Goal: Information Seeking & Learning: Learn about a topic

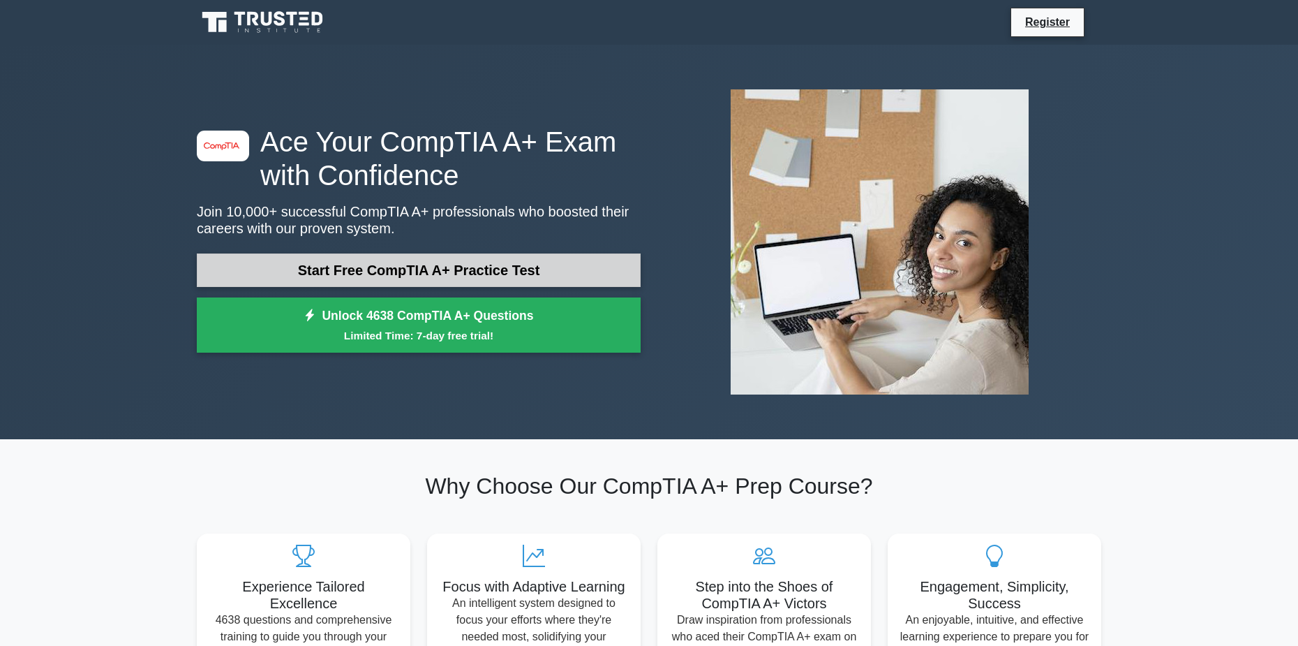
click at [612, 279] on link "Start Free CompTIA A+ Practice Test" at bounding box center [419, 269] width 444 height 33
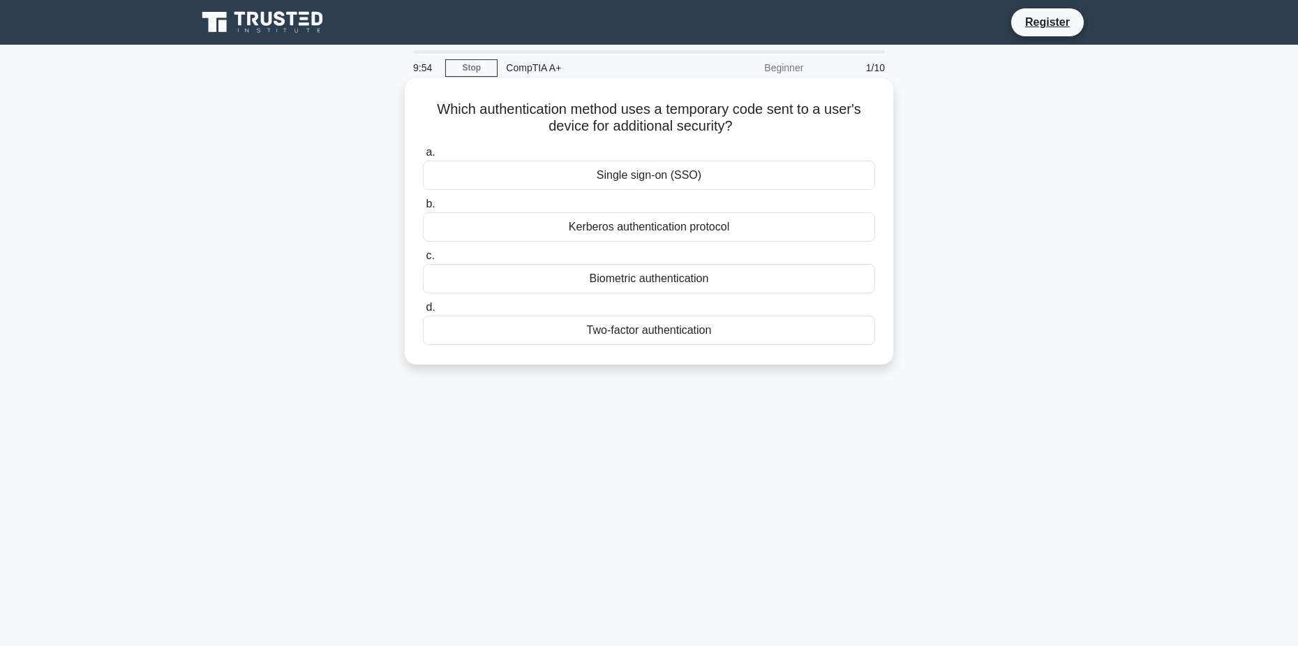
click at [684, 338] on div "Two-factor authentication" at bounding box center [649, 329] width 452 height 29
click at [423, 312] on input "d. Two-factor authentication" at bounding box center [423, 307] width 0 height 9
click at [657, 339] on div "Connect the USB drive to another USB port" at bounding box center [649, 329] width 452 height 29
click at [423, 312] on input "d. Connect the USB drive to another USB port" at bounding box center [423, 307] width 0 height 9
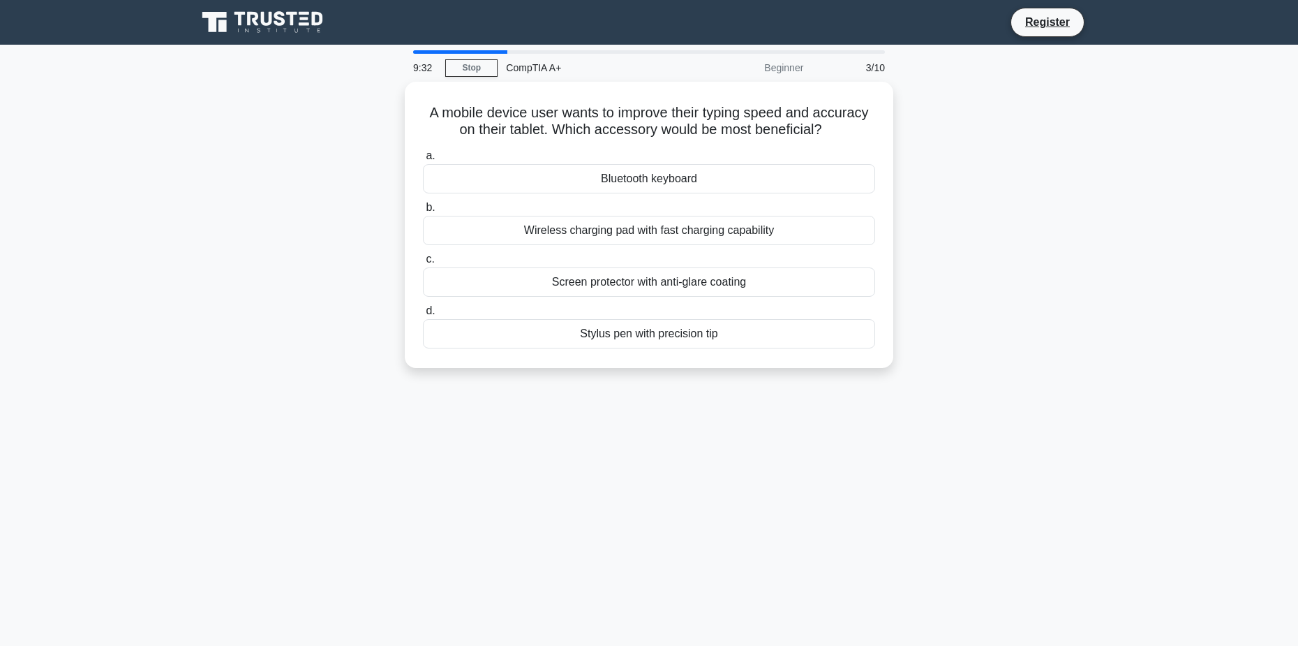
click at [1050, 314] on div "A mobile device user wants to improve their typing speed and accuracy on their …" at bounding box center [648, 233] width 921 height 303
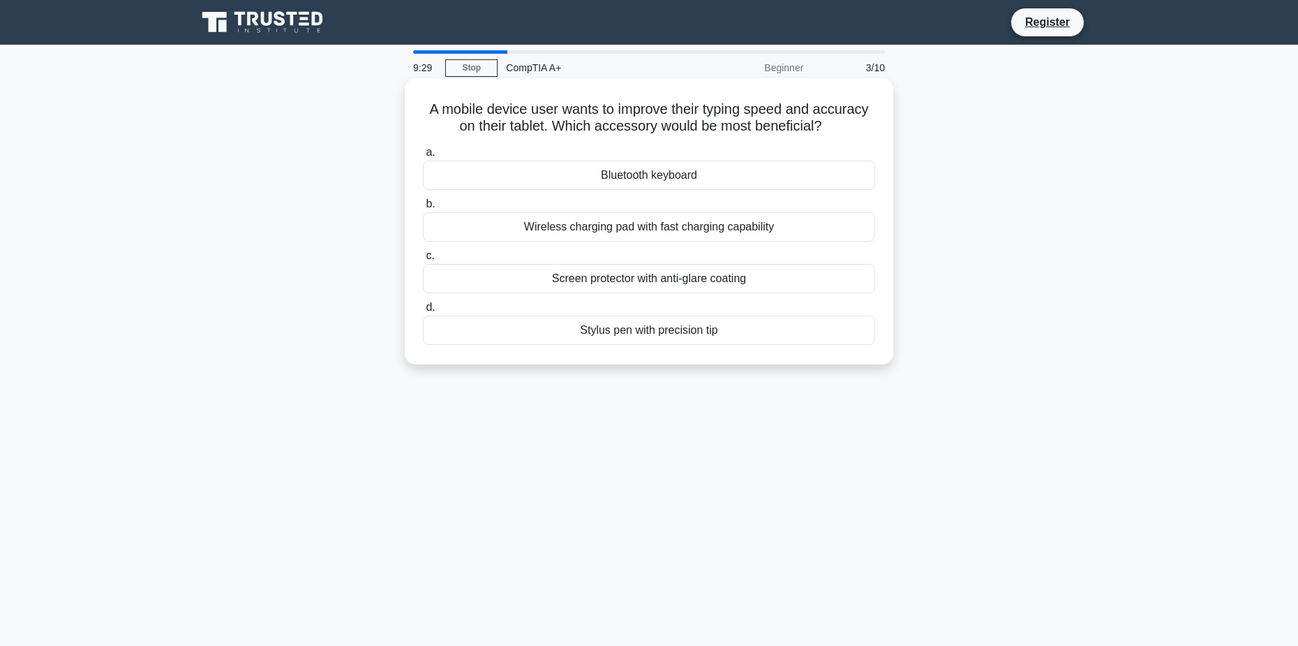
drag, startPoint x: 415, startPoint y: 110, endPoint x: 861, endPoint y: 128, distance: 446.4
click at [861, 128] on div "A mobile device user wants to improve their typing speed and accuracy on their …" at bounding box center [648, 221] width 477 height 275
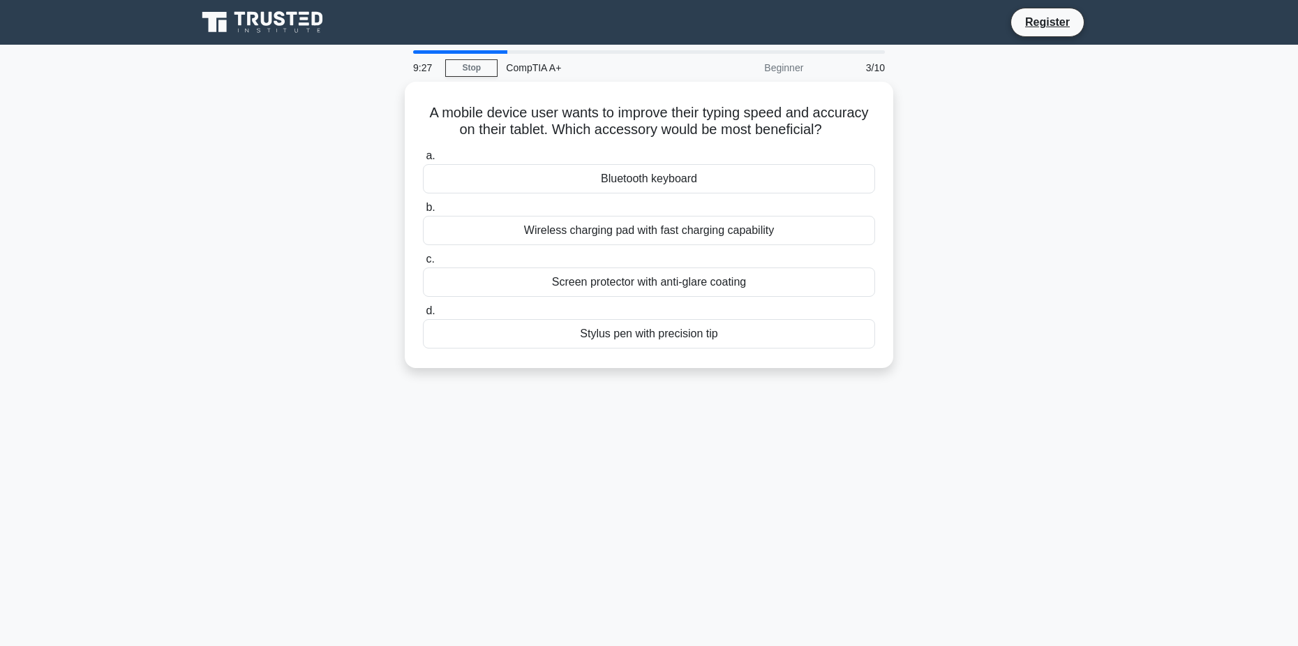
click at [894, 131] on div "A mobile device user wants to improve their typing speed and accuracy on their …" at bounding box center [648, 233] width 921 height 303
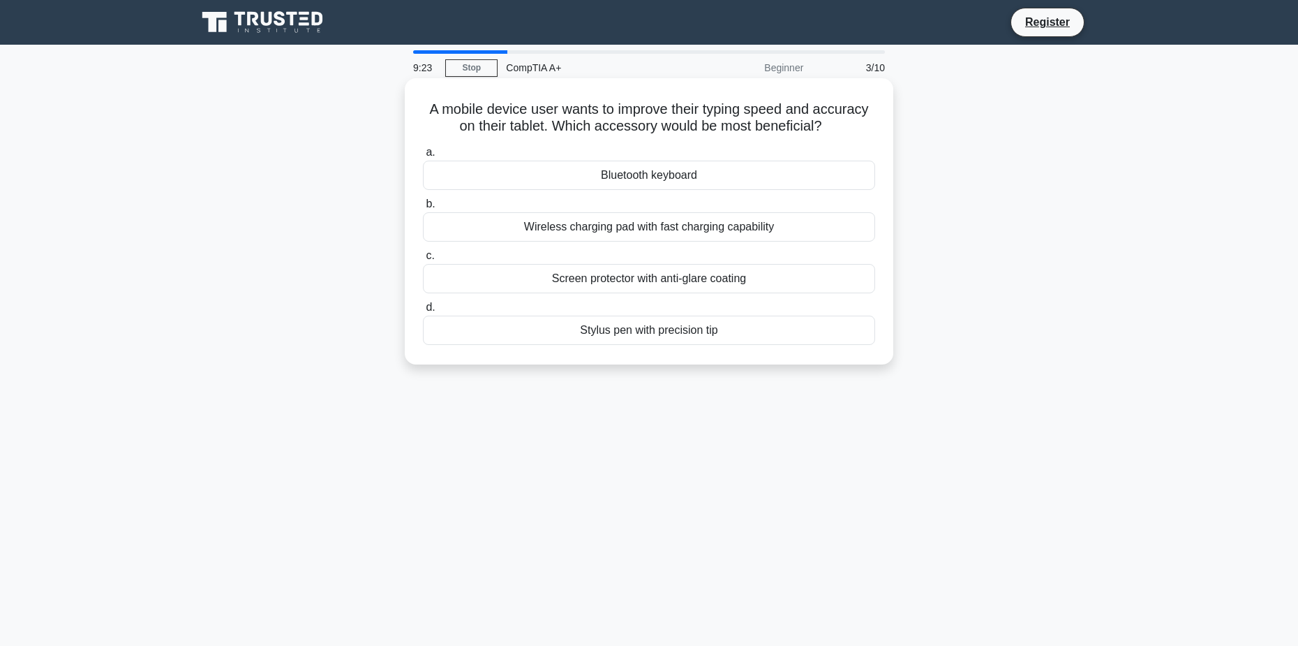
click at [656, 152] on label "a. Bluetooth keyboard" at bounding box center [649, 167] width 452 height 46
click at [423, 152] on input "a. Bluetooth keyboard" at bounding box center [423, 152] width 0 height 9
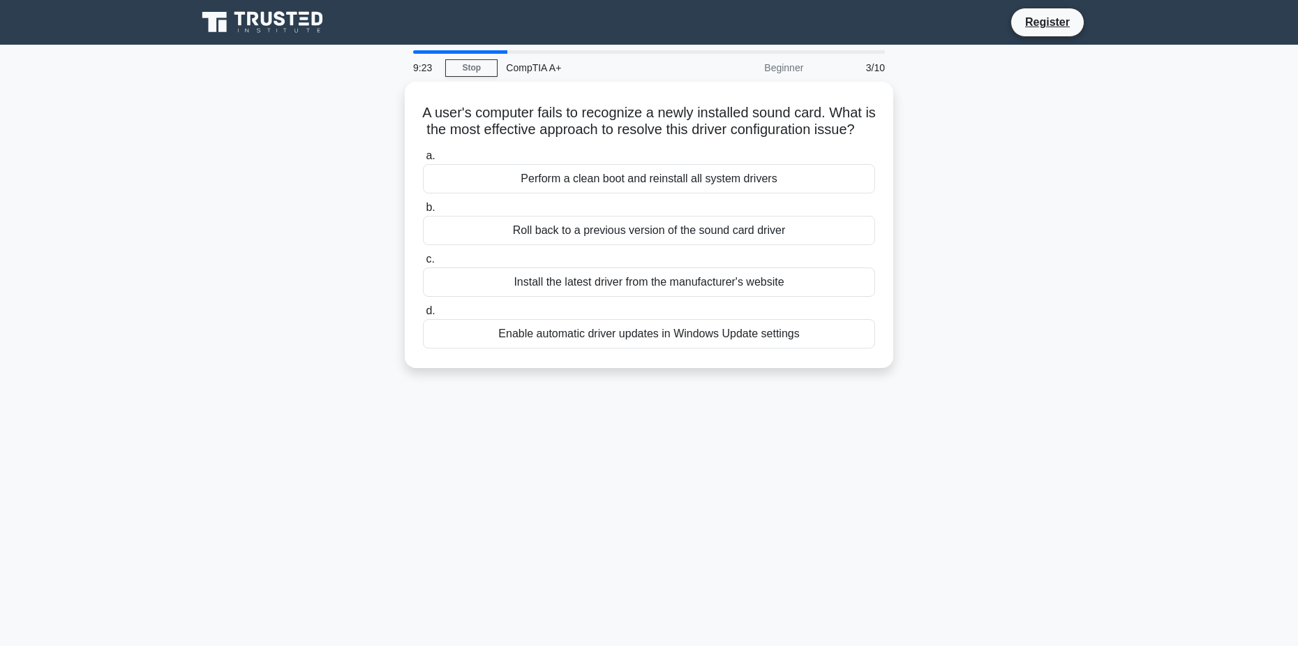
click at [670, 179] on div "Perform a clean boot and reinstall all system drivers" at bounding box center [649, 178] width 452 height 29
click at [423, 161] on input "a. Perform a clean boot and reinstall all system drivers" at bounding box center [423, 155] width 0 height 9
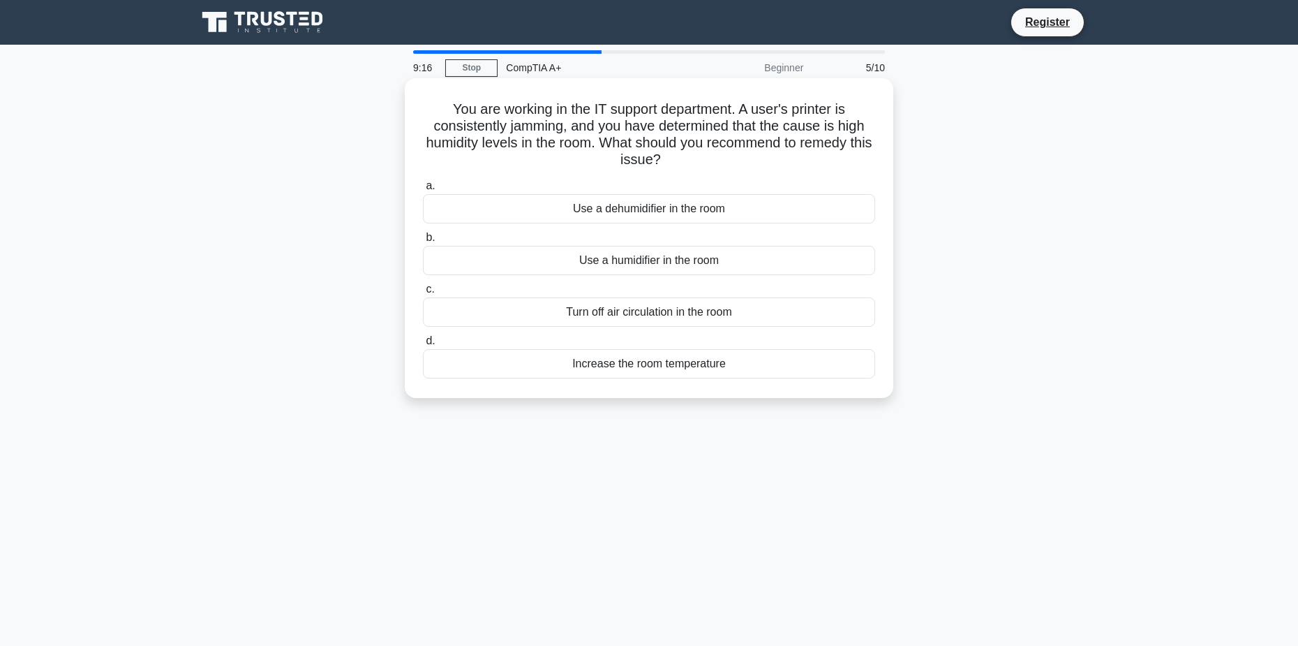
drag, startPoint x: 440, startPoint y: 100, endPoint x: 760, endPoint y: 156, distance: 325.2
click at [760, 156] on h5 "You are working in the IT support department. A user's printer is consistently …" at bounding box center [649, 134] width 455 height 68
click at [697, 156] on h5 "You are working in the IT support department. A user's printer is consistently …" at bounding box center [649, 134] width 455 height 68
click at [699, 209] on div "Use a dehumidifier in the room" at bounding box center [649, 208] width 452 height 29
click at [423, 191] on input "a. Use a dehumidifier in the room" at bounding box center [423, 185] width 0 height 9
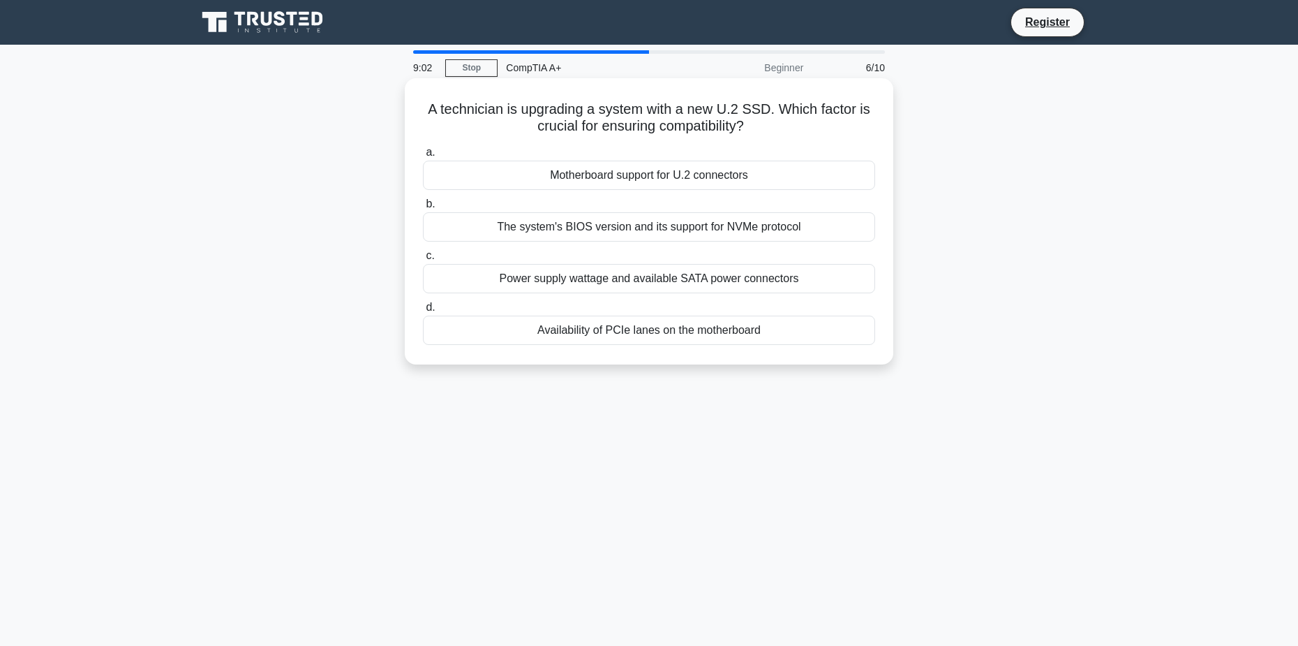
drag, startPoint x: 415, startPoint y: 107, endPoint x: 793, endPoint y: 124, distance: 378.7
click at [793, 124] on div "A technician is upgrading a system with a new U.2 SSD. Which factor is crucial …" at bounding box center [648, 221] width 477 height 275
click at [793, 124] on h5 "A technician is upgrading a system with a new U.2 SSD. Which factor is crucial …" at bounding box center [649, 117] width 455 height 35
click at [720, 149] on label "a. Motherboard support for U.2 connectors" at bounding box center [649, 167] width 452 height 46
click at [423, 149] on input "a. Motherboard support for U.2 connectors" at bounding box center [423, 152] width 0 height 9
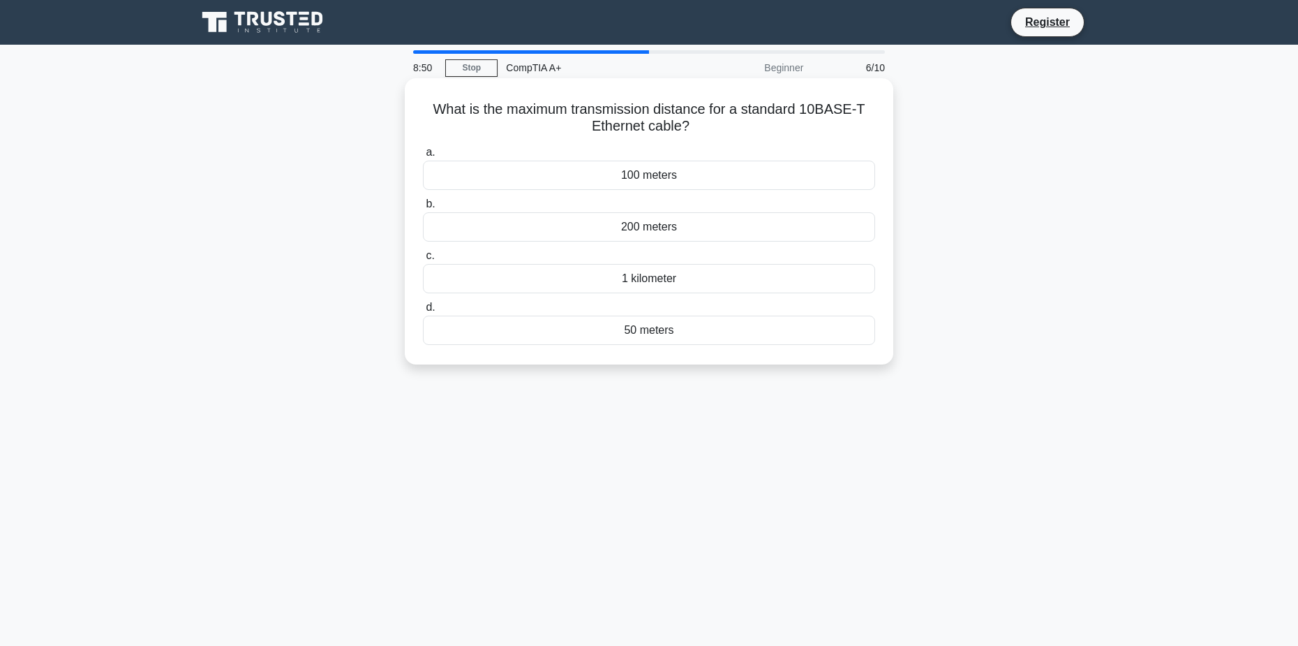
click at [722, 168] on div "100 meters" at bounding box center [649, 175] width 452 height 29
click at [423, 157] on input "a. 100 meters" at bounding box center [423, 152] width 0 height 9
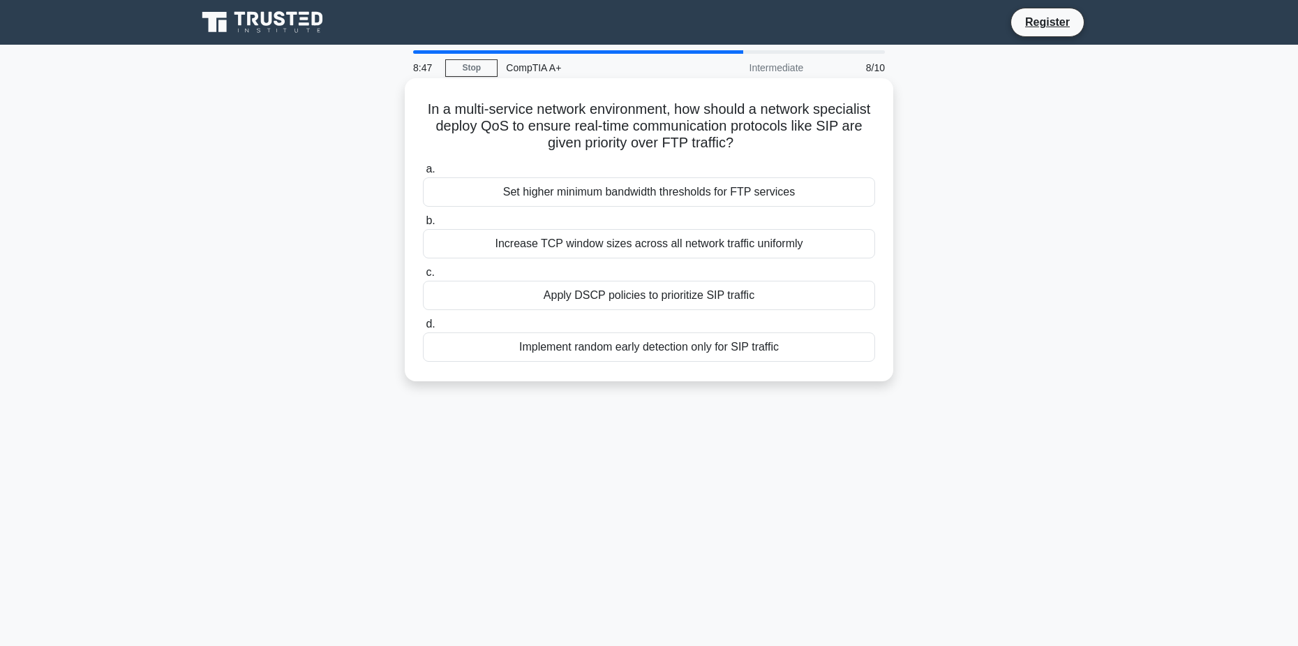
drag, startPoint x: 444, startPoint y: 111, endPoint x: 812, endPoint y: 147, distance: 370.3
click at [812, 147] on h5 "In a multi-service network environment, how should a network specialist deploy …" at bounding box center [649, 126] width 455 height 52
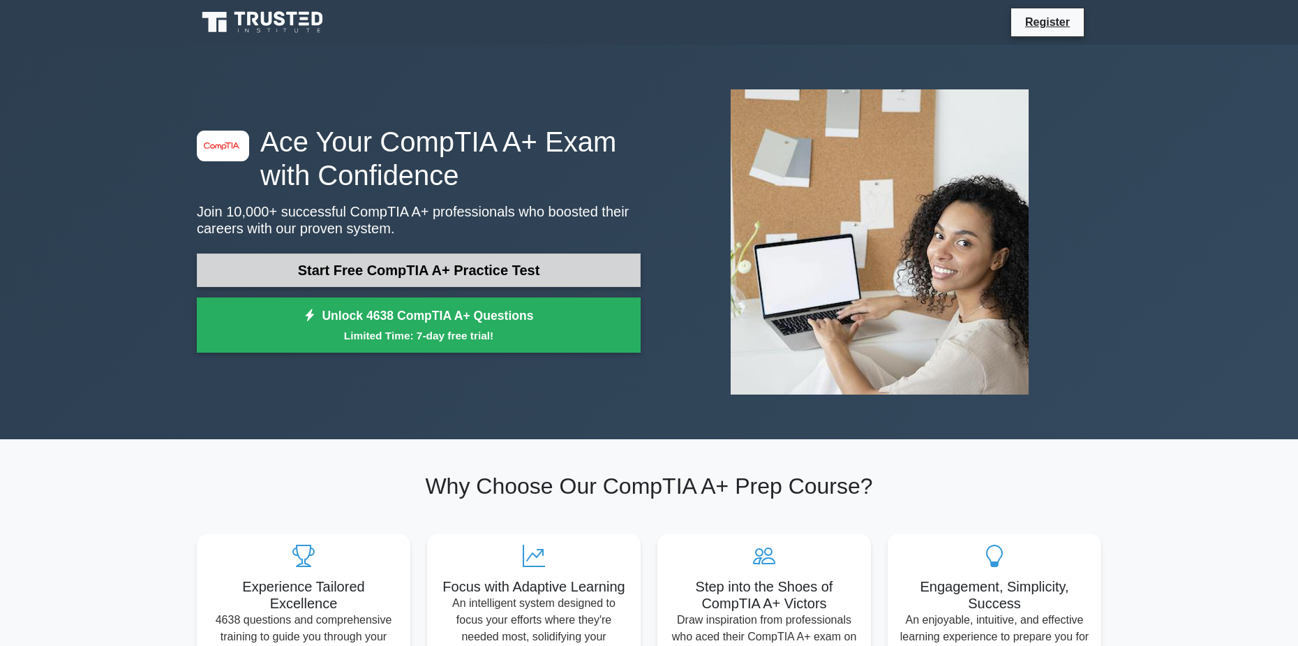
click at [516, 263] on link "Start Free CompTIA A+ Practice Test" at bounding box center [419, 269] width 444 height 33
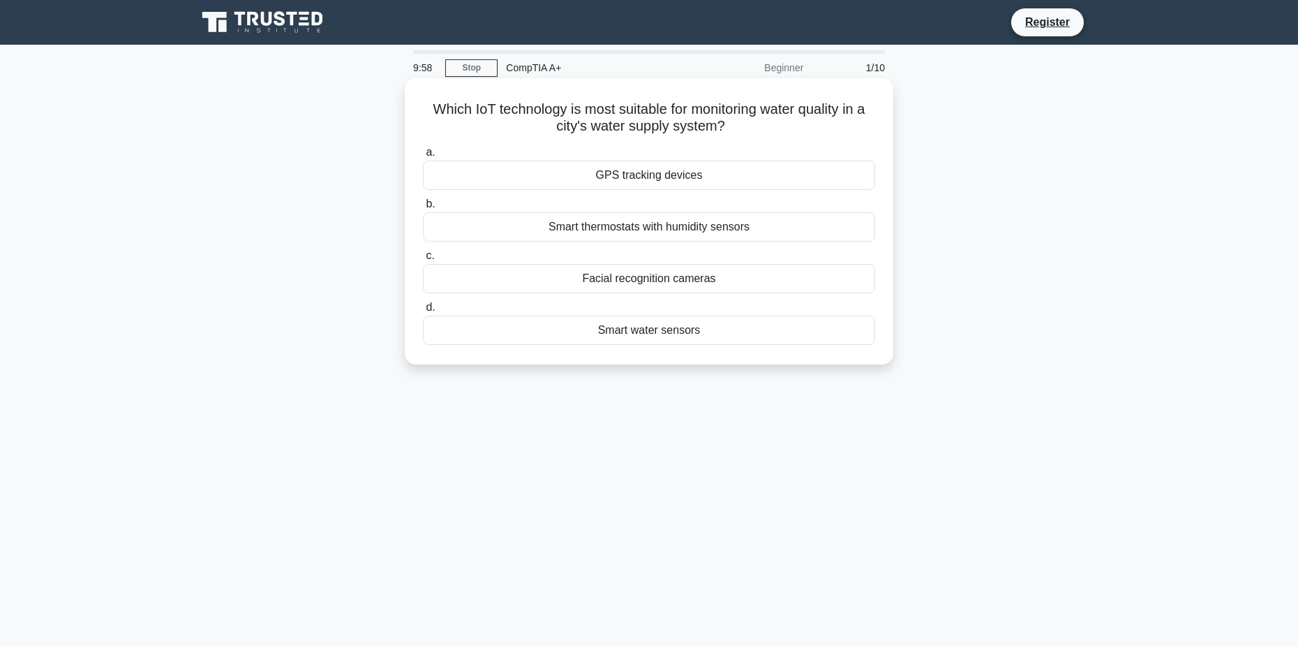
drag, startPoint x: 418, startPoint y: 104, endPoint x: 822, endPoint y: 132, distance: 405.0
click at [822, 132] on div "Which IoT technology is most suitable for monitoring water quality in a city's …" at bounding box center [648, 221] width 477 height 275
click at [822, 132] on h5 "Which IoT technology is most suitable for monitoring water quality in a city's …" at bounding box center [649, 117] width 455 height 35
click at [725, 329] on div "Smart water sensors" at bounding box center [649, 329] width 452 height 29
click at [423, 312] on input "d. Smart water sensors" at bounding box center [423, 307] width 0 height 9
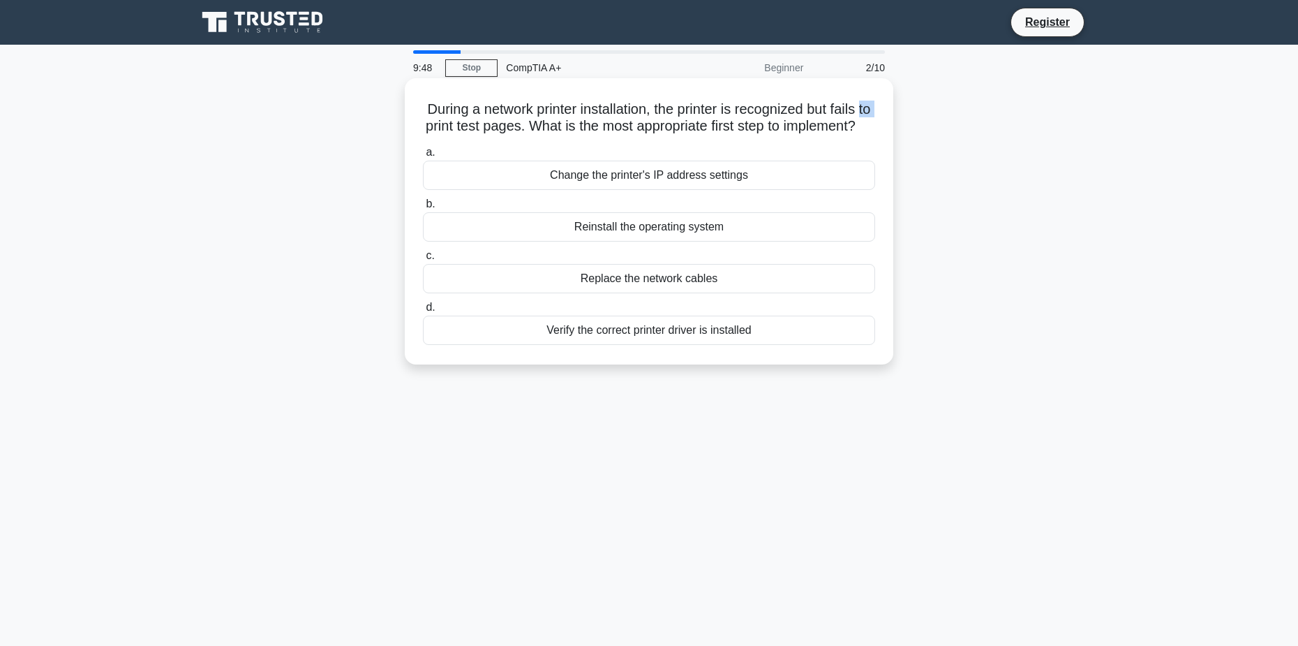
drag, startPoint x: 453, startPoint y: 126, endPoint x: 472, endPoint y: 123, distance: 19.2
click at [472, 123] on h5 "During a network printer installation, the printer is recognized but fails to p…" at bounding box center [649, 117] width 455 height 35
click at [416, 114] on div "During a network printer installation, the printer is recognized but fails to p…" at bounding box center [648, 221] width 477 height 275
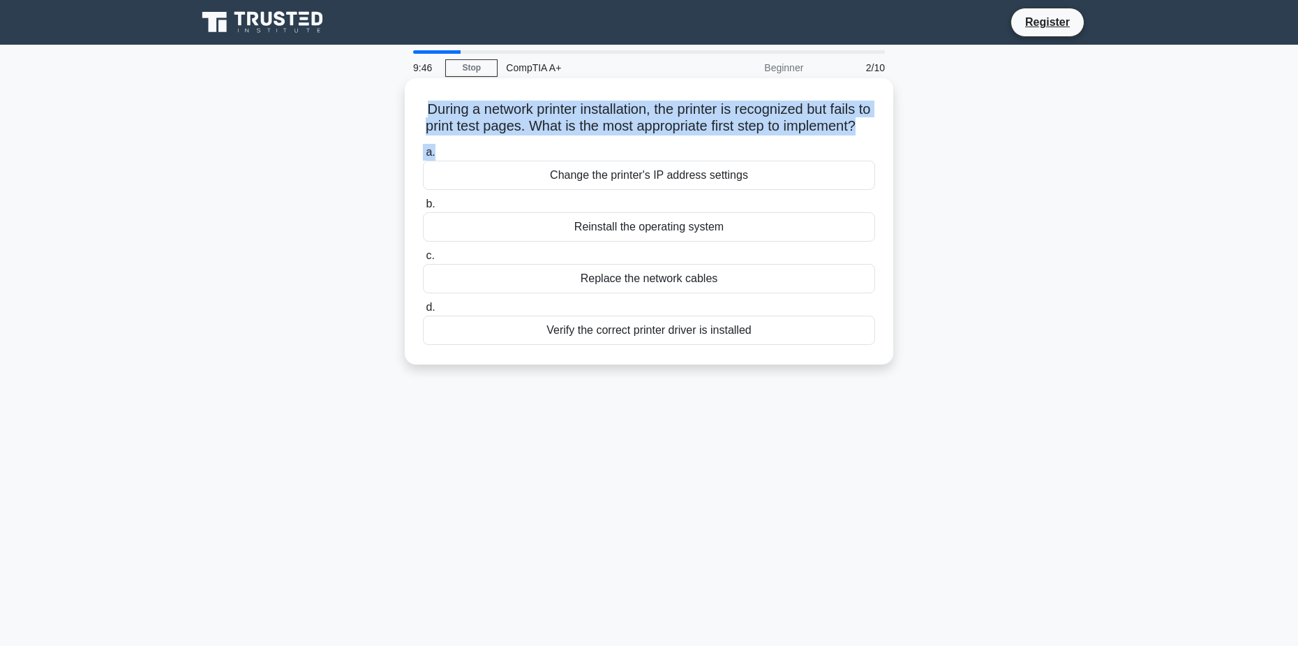
drag, startPoint x: 415, startPoint y: 110, endPoint x: 865, endPoint y: 161, distance: 452.9
click at [865, 161] on div "During a network printer installation, the printer is recognized but fails to p…" at bounding box center [648, 221] width 477 height 275
click at [866, 154] on div "During a network printer installation, the printer is recognized but fails to p…" at bounding box center [648, 221] width 477 height 275
click at [865, 135] on h5 "During a network printer installation, the printer is recognized but fails to p…" at bounding box center [649, 117] width 455 height 35
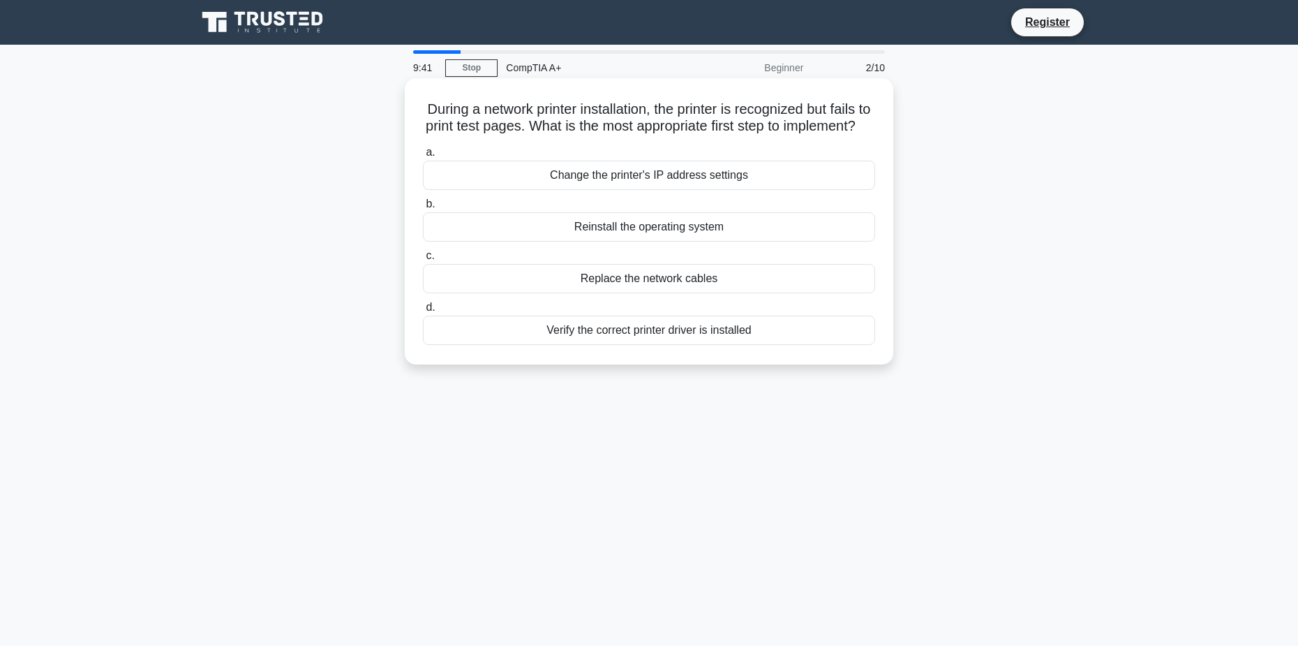
drag, startPoint x: 439, startPoint y: 103, endPoint x: 829, endPoint y: 148, distance: 392.7
click at [829, 148] on div "During a network printer installation, the printer is recognized but fails to p…" at bounding box center [648, 221] width 477 height 275
click at [829, 135] on h5 "During a network printer installation, the printer is recognized but fails to p…" at bounding box center [649, 117] width 455 height 35
click at [671, 345] on div "Verify the correct printer driver is installed" at bounding box center [649, 329] width 452 height 29
click at [423, 312] on input "d. Verify the correct printer driver is installed" at bounding box center [423, 307] width 0 height 9
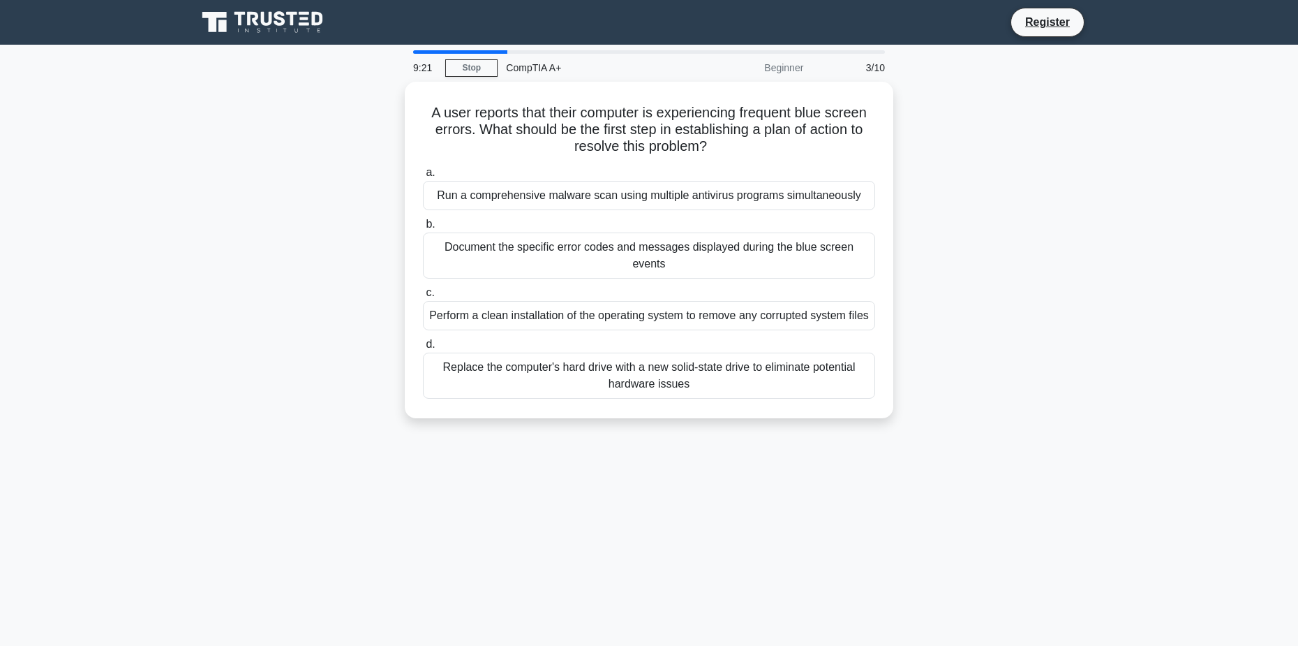
click at [662, 457] on div "9:21 Stop CompTIA A+ Beginner 3/10 A user reports that their computer is experi…" at bounding box center [648, 399] width 921 height 698
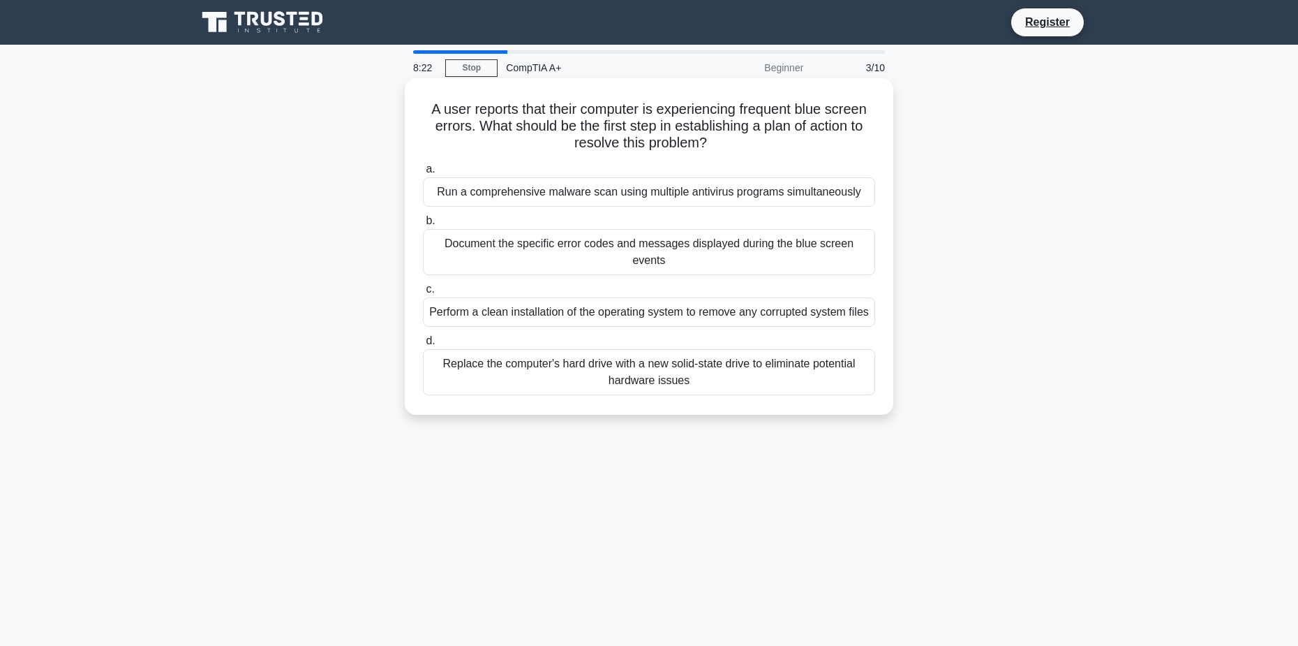
drag, startPoint x: 417, startPoint y: 107, endPoint x: 781, endPoint y: 144, distance: 366.2
click at [781, 144] on div "A user reports that their computer is experiencing frequent blue screen errors.…" at bounding box center [648, 246] width 477 height 325
click at [781, 144] on h5 "A user reports that their computer is experiencing frequent blue screen errors.…" at bounding box center [649, 126] width 455 height 52
drag, startPoint x: 426, startPoint y: 107, endPoint x: 784, endPoint y: 145, distance: 360.7
click at [784, 145] on h5 "A user reports that their computer is experiencing frequent blue screen errors.…" at bounding box center [649, 126] width 455 height 52
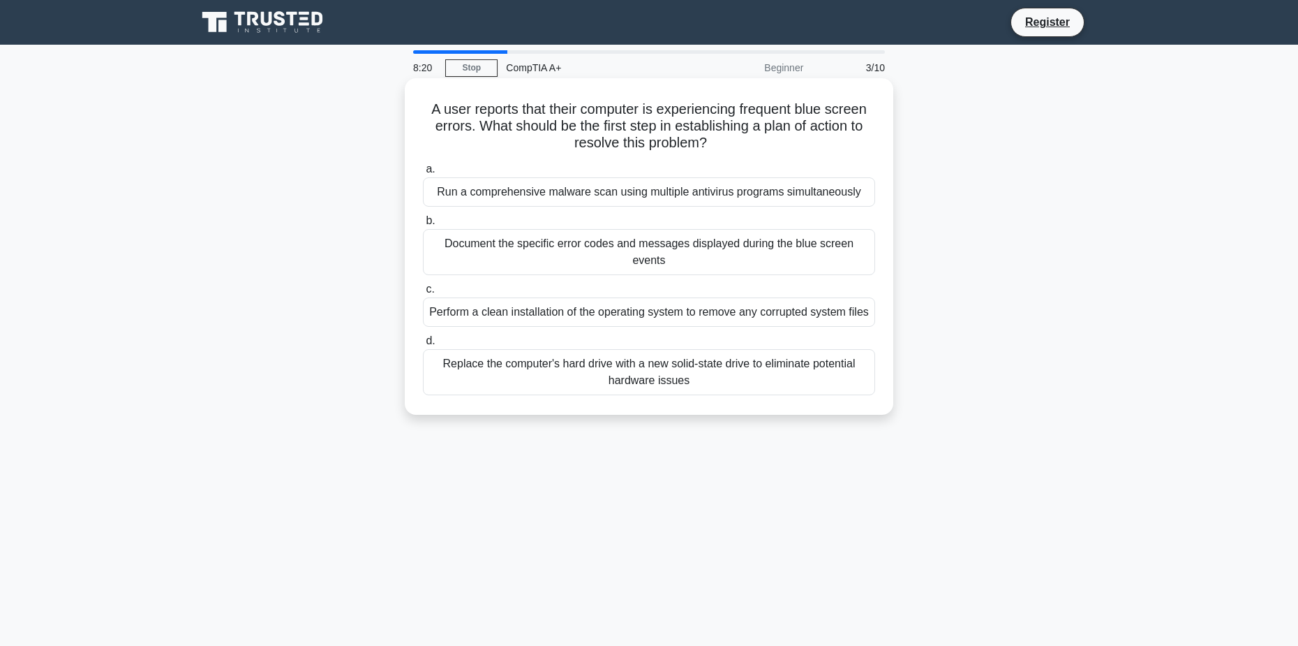
click at [784, 145] on h5 "A user reports that their computer is experiencing frequent blue screen errors.…" at bounding box center [649, 126] width 455 height 52
drag, startPoint x: 397, startPoint y: 105, endPoint x: 811, endPoint y: 143, distance: 415.6
click at [811, 143] on div "A user reports that their computer is experiencing frequent blue screen errors.…" at bounding box center [648, 258] width 921 height 353
click at [811, 143] on h5 "A user reports that their computer is experiencing frequent blue screen errors.…" at bounding box center [649, 126] width 455 height 52
